Goal: Task Accomplishment & Management: Manage account settings

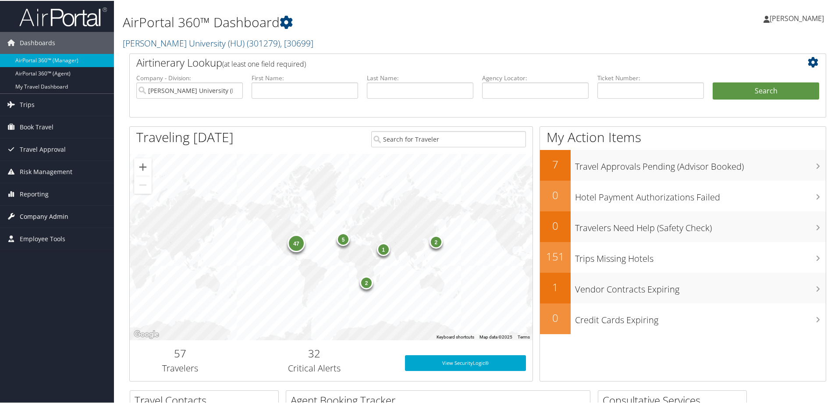
click at [67, 216] on link "Company Admin" at bounding box center [57, 216] width 114 height 22
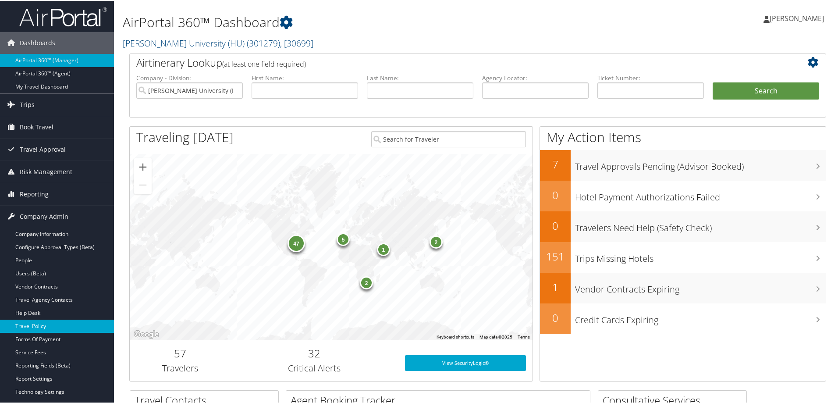
click at [60, 325] on link "Travel Policy" at bounding box center [57, 324] width 114 height 13
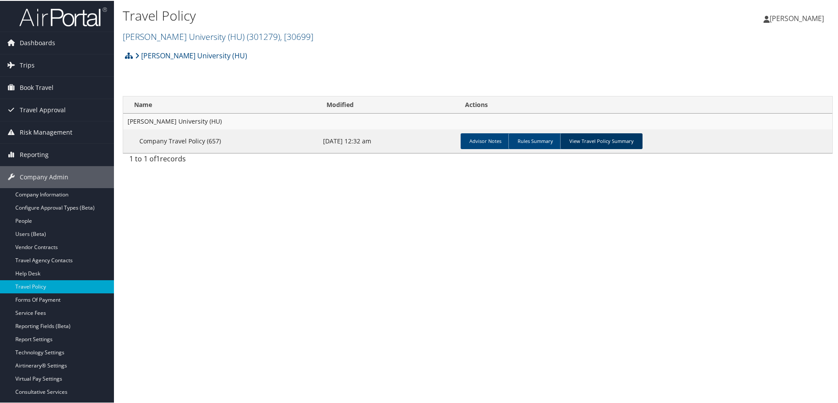
click at [604, 145] on link "View Travel Policy Summary" at bounding box center [601, 140] width 82 height 16
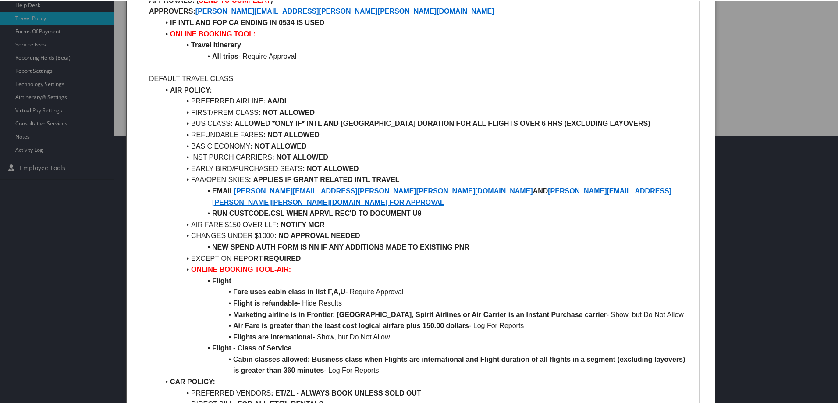
scroll to position [264, 0]
